Goal: Task Accomplishment & Management: Manage account settings

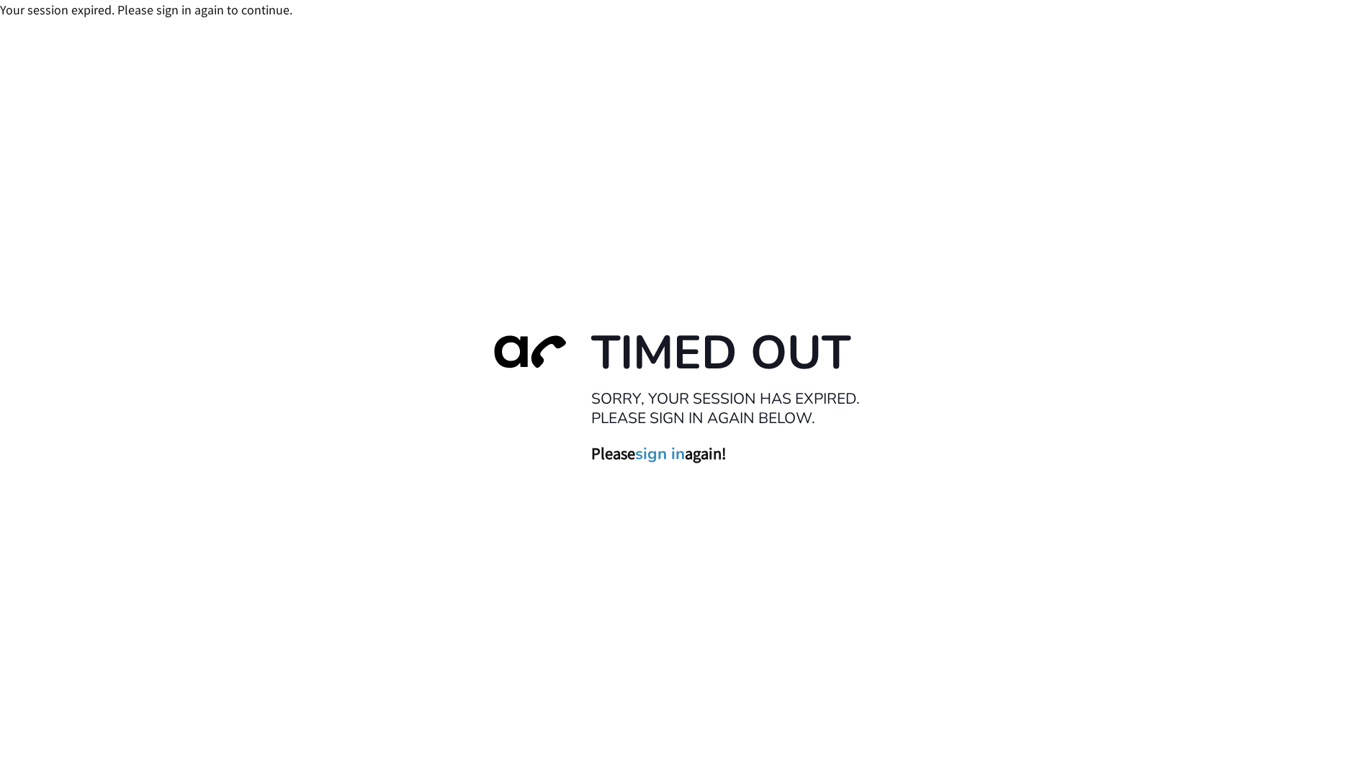
click at [650, 456] on link "sign in" at bounding box center [661, 454] width 50 height 20
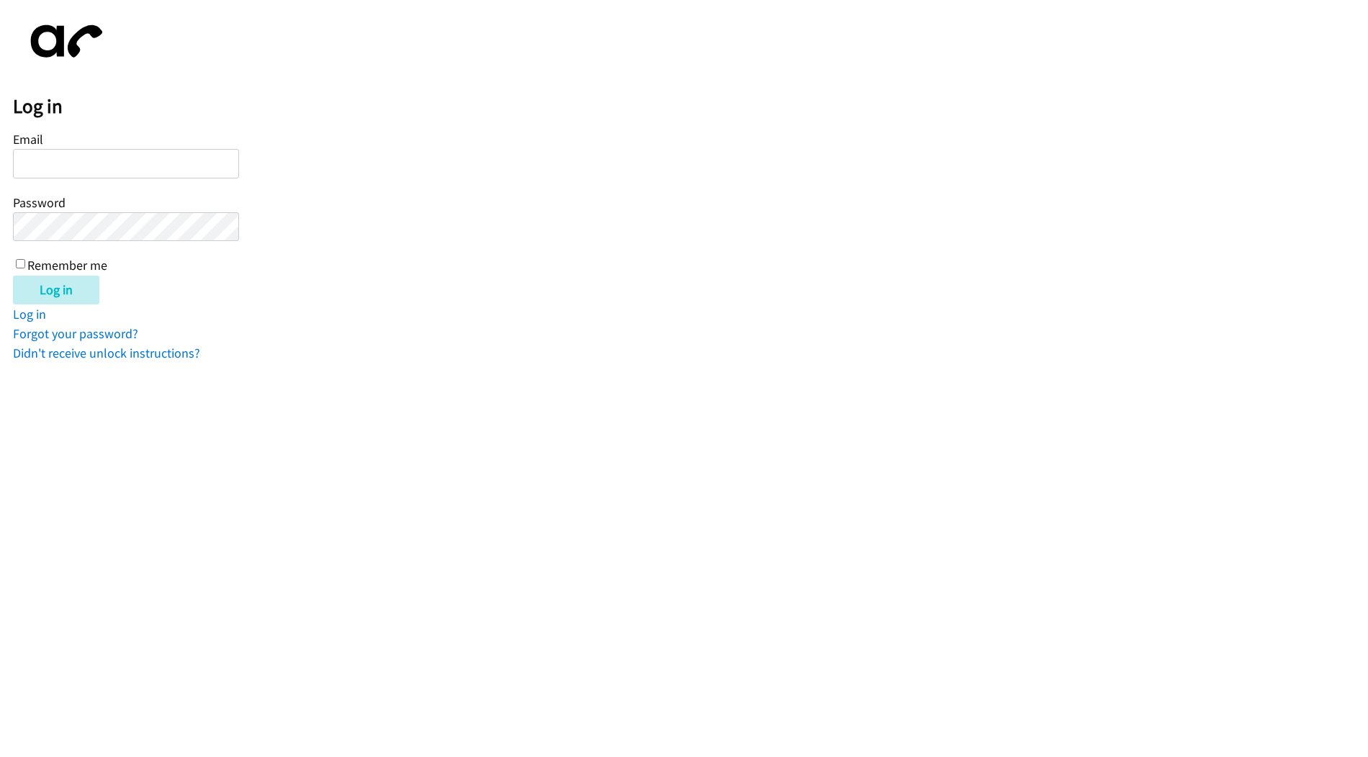
click at [163, 163] on input "Email" at bounding box center [126, 164] width 226 height 30
type input "marie@newfoundrentals.com"
click at [13, 276] on input "Log in" at bounding box center [56, 290] width 86 height 29
